Goal: Task Accomplishment & Management: Manage account settings

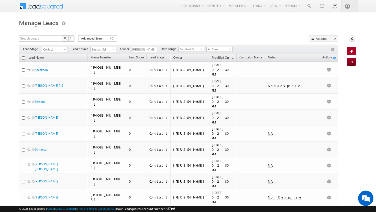
click at [22, 58] on input "checkbox" at bounding box center [23, 57] width 3 height 3
checkbox input "true"
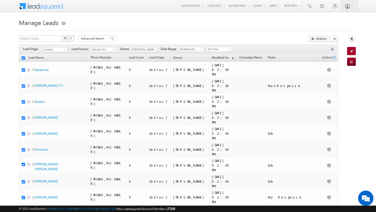
checkbox input "true"
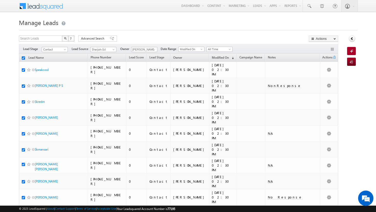
checkbox input "true"
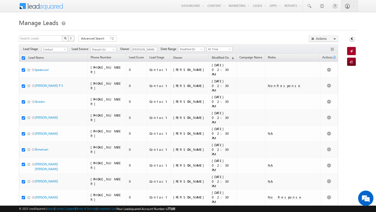
checkbox input "true"
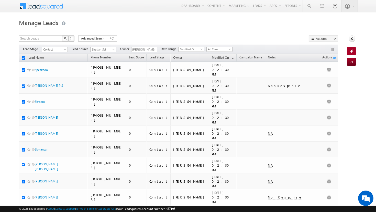
checkbox input "true"
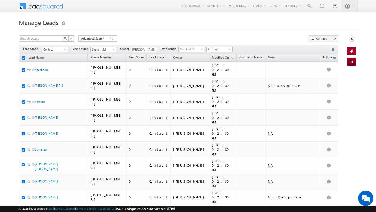
checkbox input "true"
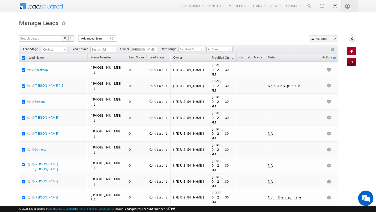
checkbox input "true"
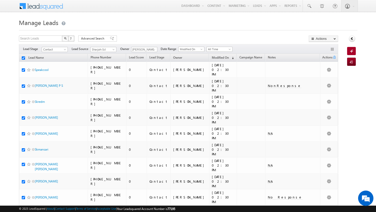
checkbox input "true"
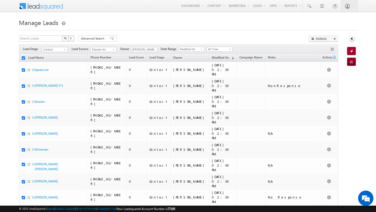
checkbox input "true"
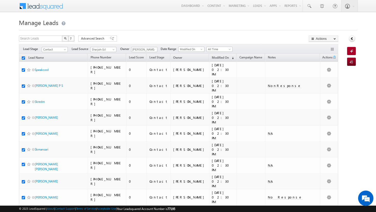
checkbox input "true"
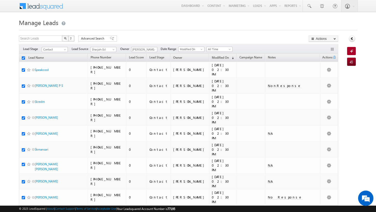
checkbox input "true"
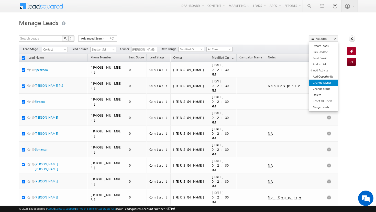
click at [322, 83] on link "Change Owner" at bounding box center [323, 83] width 29 height 6
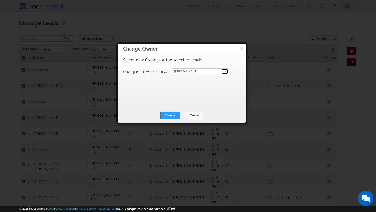
click at [227, 71] on span at bounding box center [225, 71] width 4 height 4
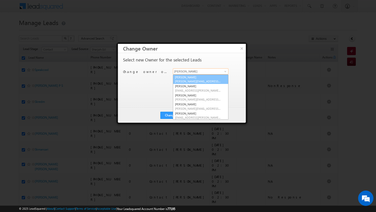
click at [194, 79] on link "[PERSON_NAME][DEMOGRAPHIC_DATA] [PERSON_NAME][EMAIL_ADDRESS][DOMAIN_NAME]" at bounding box center [200, 80] width 55 height 10
type input "[PERSON_NAME]"
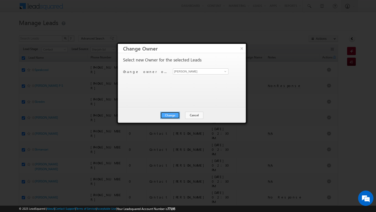
click at [175, 115] on button "Change" at bounding box center [169, 115] width 19 height 7
click at [181, 115] on button "Close" at bounding box center [182, 115] width 16 height 7
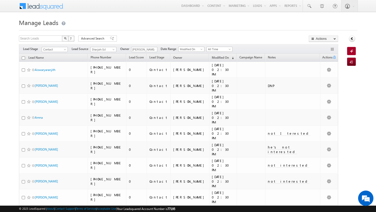
click at [23, 58] on input "checkbox" at bounding box center [23, 57] width 3 height 3
checkbox input "true"
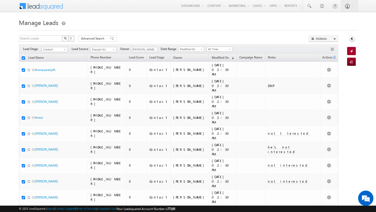
checkbox input "true"
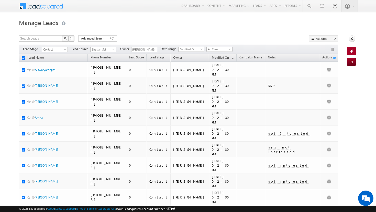
checkbox input "true"
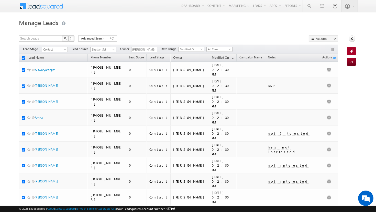
checkbox input "true"
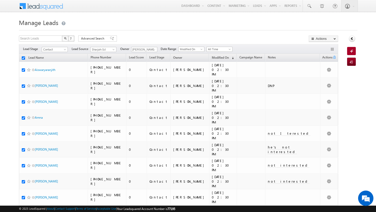
checkbox input "true"
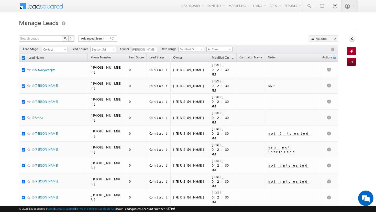
checkbox input "true"
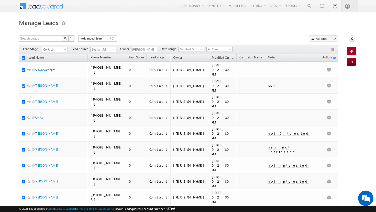
checkbox input "true"
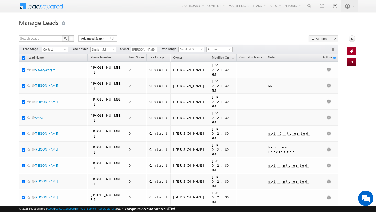
checkbox input "true"
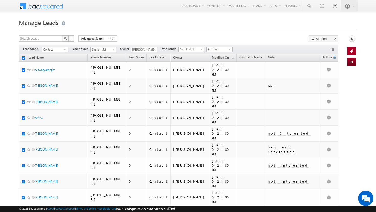
checkbox input "true"
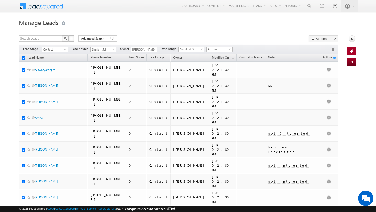
checkbox input "true"
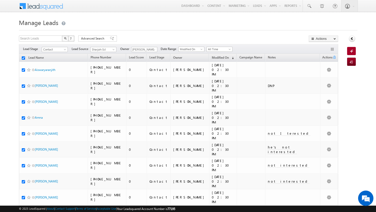
checkbox input "true"
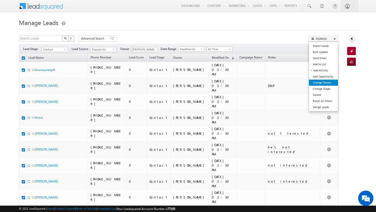
click at [326, 80] on link "Change Owner" at bounding box center [323, 83] width 29 height 6
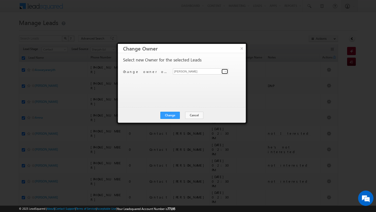
click at [225, 72] on span at bounding box center [225, 71] width 4 height 4
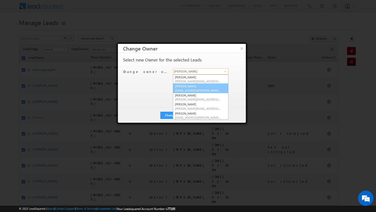
click at [206, 89] on span "[EMAIL_ADDRESS][PERSON_NAME][DOMAIN_NAME]" at bounding box center [198, 91] width 46 height 4
type input "[PERSON_NAME]"
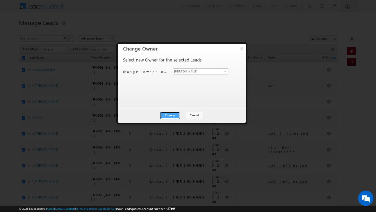
click at [176, 112] on button "Change" at bounding box center [169, 115] width 19 height 7
click at [183, 118] on button "Close" at bounding box center [182, 115] width 16 height 7
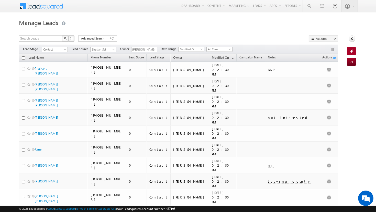
click at [23, 59] on input "checkbox" at bounding box center [23, 57] width 3 height 3
checkbox input "true"
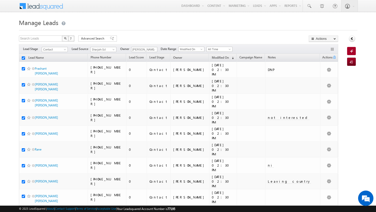
checkbox input "true"
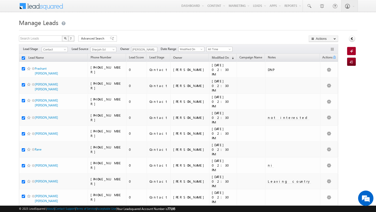
checkbox input "true"
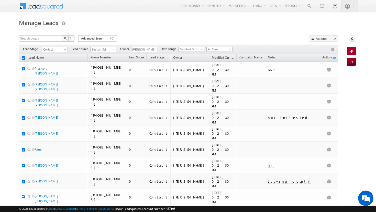
checkbox input "true"
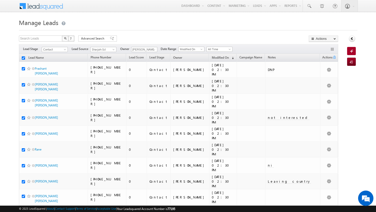
checkbox input "true"
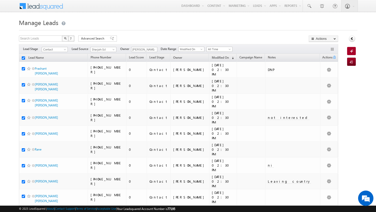
checkbox input "true"
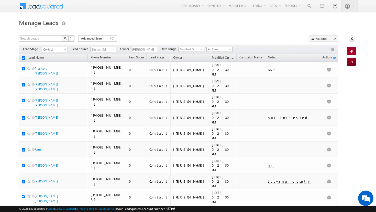
checkbox input "true"
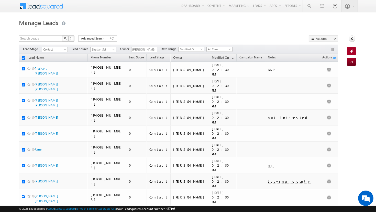
checkbox input "true"
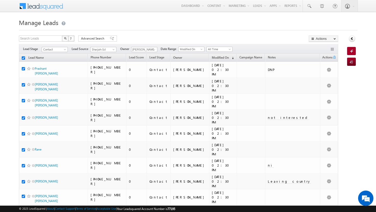
checkbox input "true"
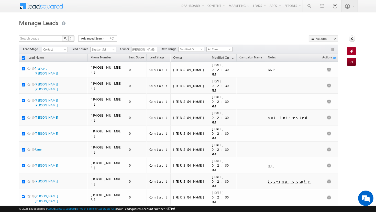
checkbox input "true"
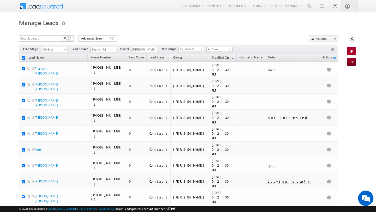
checkbox input "true"
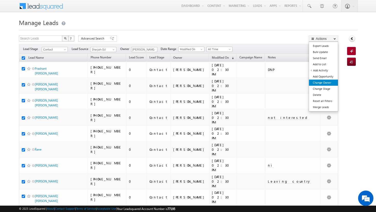
click at [331, 81] on link "Change Owner" at bounding box center [323, 83] width 29 height 6
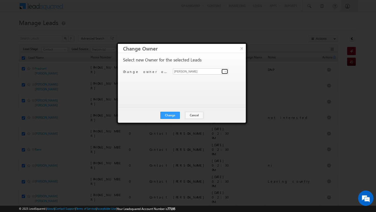
click at [226, 72] on span at bounding box center [225, 71] width 4 height 4
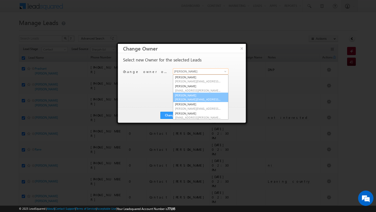
click at [212, 99] on span "[PERSON_NAME][EMAIL_ADDRESS][PERSON_NAME][DOMAIN_NAME]" at bounding box center [198, 100] width 46 height 4
type input "[PERSON_NAME]"
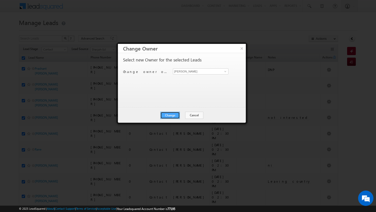
click at [177, 115] on button "Change" at bounding box center [169, 115] width 19 height 7
click at [181, 115] on button "Close" at bounding box center [182, 115] width 16 height 7
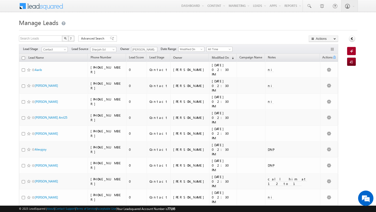
click at [23, 58] on input "checkbox" at bounding box center [23, 57] width 3 height 3
checkbox input "true"
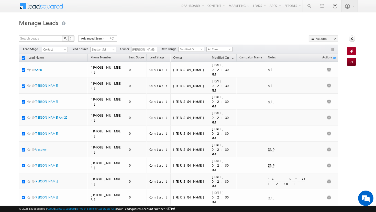
checkbox input "true"
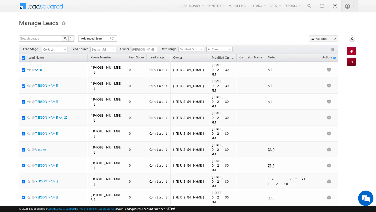
checkbox input "true"
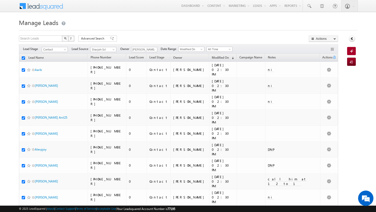
checkbox input "true"
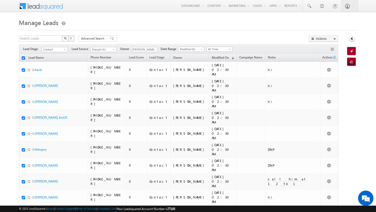
checkbox input "true"
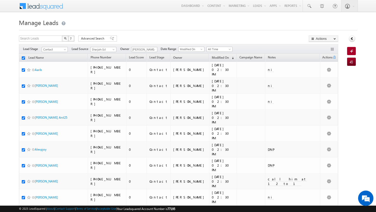
checkbox input "true"
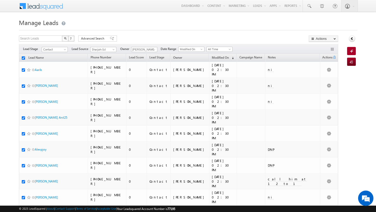
checkbox input "true"
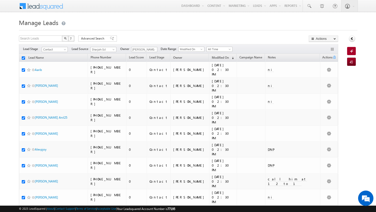
checkbox input "true"
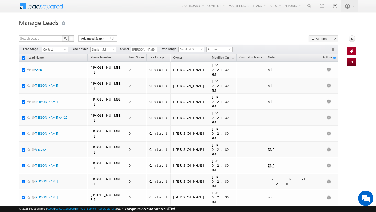
checkbox input "true"
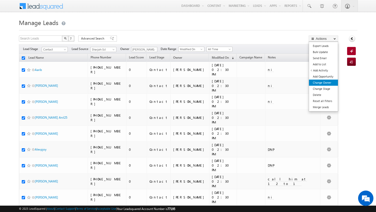
click at [329, 83] on link "Change Owner" at bounding box center [323, 83] width 29 height 6
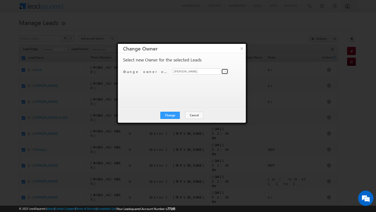
click at [224, 71] on span at bounding box center [225, 71] width 4 height 4
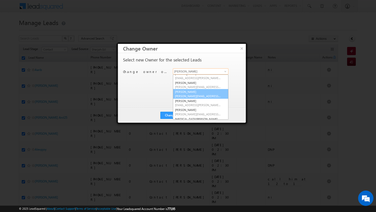
scroll to position [14, 0]
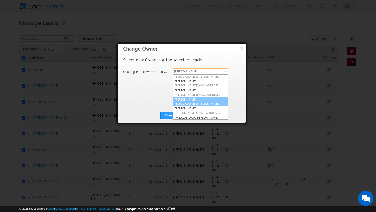
click at [208, 104] on span "[EMAIL_ADDRESS][PERSON_NAME][DOMAIN_NAME]" at bounding box center [198, 104] width 46 height 4
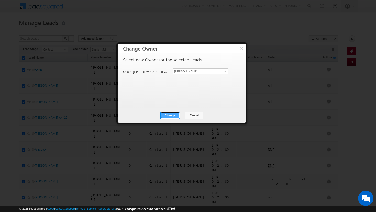
click at [168, 116] on button "Change" at bounding box center [169, 115] width 19 height 7
click at [180, 116] on button "Close" at bounding box center [182, 115] width 16 height 7
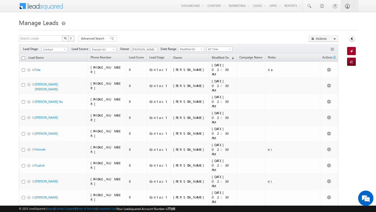
click at [23, 59] on input "checkbox" at bounding box center [23, 57] width 3 height 3
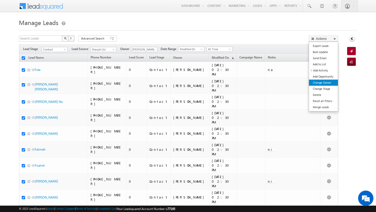
click at [326, 85] on link "Change Owner" at bounding box center [323, 83] width 29 height 6
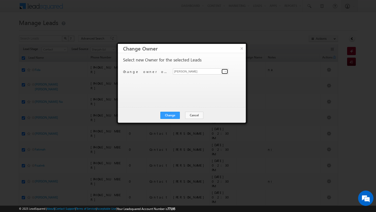
click at [225, 72] on span at bounding box center [225, 71] width 4 height 4
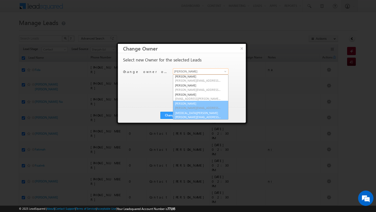
scroll to position [19, 0]
click at [204, 110] on link "[MEDICAL_DATA][PERSON_NAME] [MEDICAL_DATA][PERSON_NAME][EMAIL_ADDRESS][DOMAIN_N…" at bounding box center [200, 115] width 55 height 10
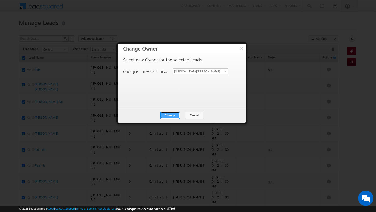
click at [168, 116] on button "Change" at bounding box center [169, 115] width 19 height 7
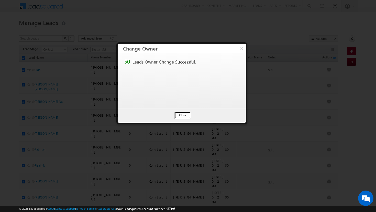
click at [179, 116] on button "Close" at bounding box center [182, 115] width 16 height 7
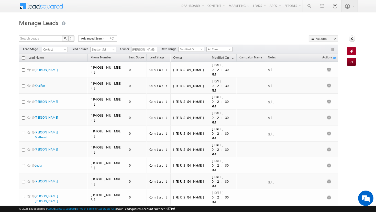
click at [23, 58] on input "checkbox" at bounding box center [23, 57] width 3 height 3
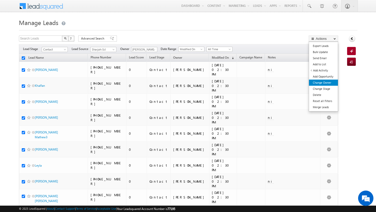
click at [323, 84] on link "Change Owner" at bounding box center [323, 83] width 29 height 6
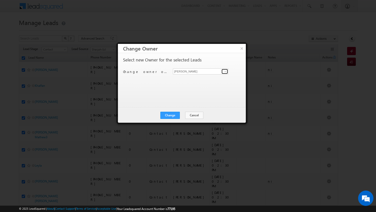
click at [225, 71] on span at bounding box center [225, 71] width 4 height 4
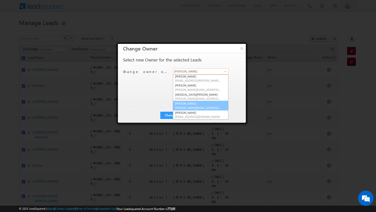
scroll to position [37, 0]
click at [198, 106] on link "[PERSON_NAME] [PERSON_NAME][EMAIL_ADDRESS][DOMAIN_NAME]" at bounding box center [200, 106] width 55 height 10
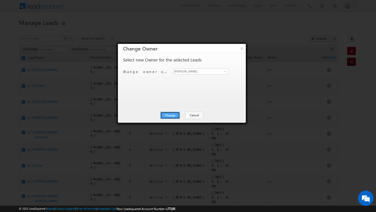
click at [169, 115] on button "Change" at bounding box center [169, 115] width 19 height 7
click at [181, 116] on button "Close" at bounding box center [182, 115] width 16 height 7
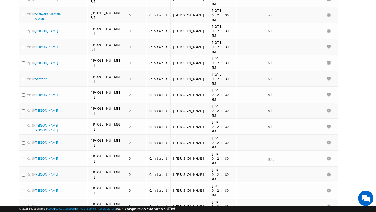
scroll to position [480, 0]
